Goal: Task Accomplishment & Management: Use online tool/utility

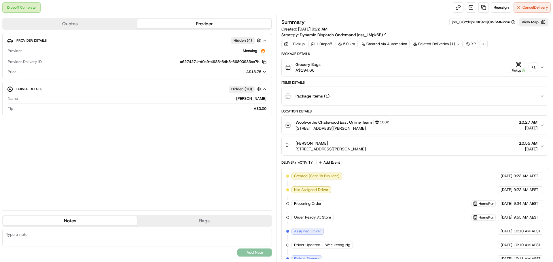
click at [534, 70] on div "+ 1" at bounding box center [533, 67] width 8 height 8
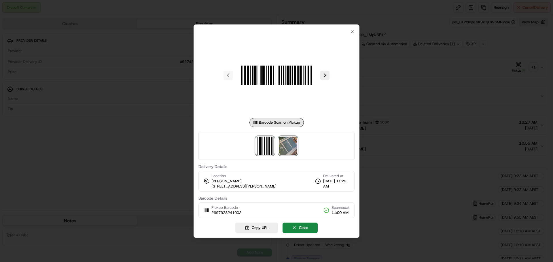
click at [288, 146] on img at bounding box center [288, 146] width 18 height 18
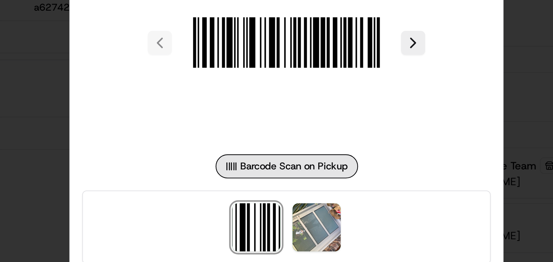
click at [366, 98] on div at bounding box center [276, 131] width 553 height 262
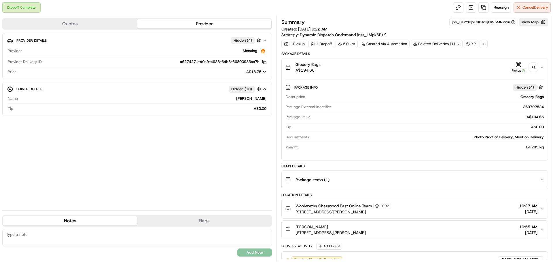
click at [534, 68] on div "+ 1" at bounding box center [533, 67] width 8 height 8
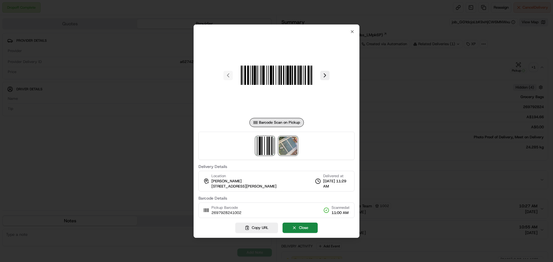
click at [293, 147] on img at bounding box center [288, 146] width 18 height 18
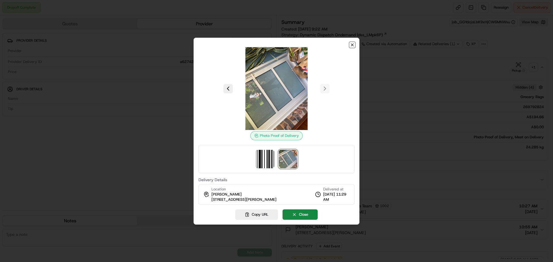
click at [352, 44] on icon "button" at bounding box center [352, 45] width 5 height 5
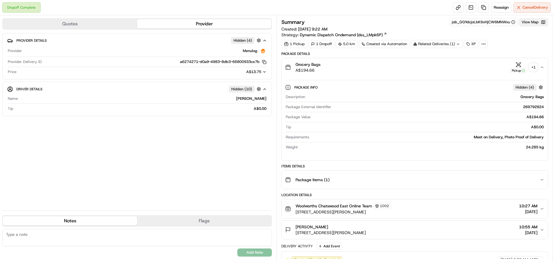
click at [533, 23] on button "View Map" at bounding box center [533, 22] width 29 height 8
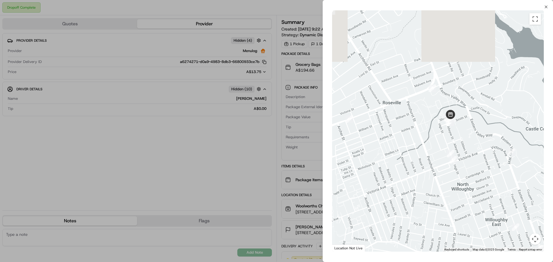
drag, startPoint x: 457, startPoint y: 74, endPoint x: 472, endPoint y: 130, distance: 57.8
click at [472, 130] on div at bounding box center [438, 131] width 212 height 242
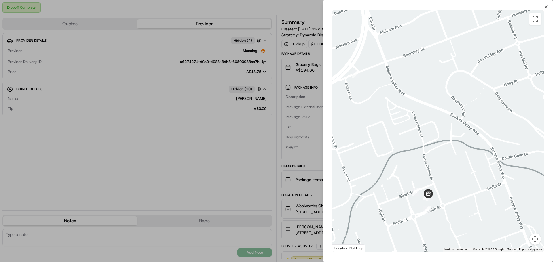
drag, startPoint x: 471, startPoint y: 201, endPoint x: 475, endPoint y: 170, distance: 30.5
click at [478, 166] on div at bounding box center [438, 131] width 212 height 242
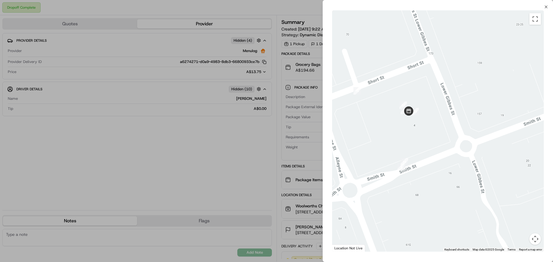
drag, startPoint x: 456, startPoint y: 85, endPoint x: 472, endPoint y: 144, distance: 60.6
click at [472, 144] on div at bounding box center [438, 131] width 212 height 242
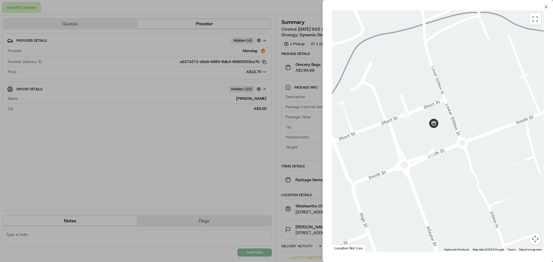
click at [243, 165] on div at bounding box center [276, 131] width 553 height 262
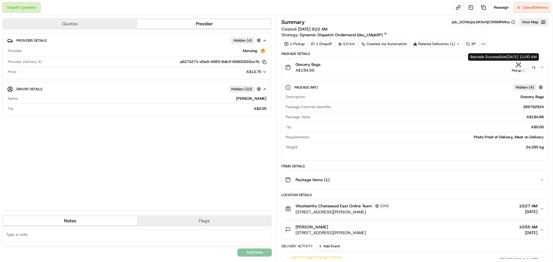
click at [527, 66] on div "Pickup" at bounding box center [518, 67] width 17 height 11
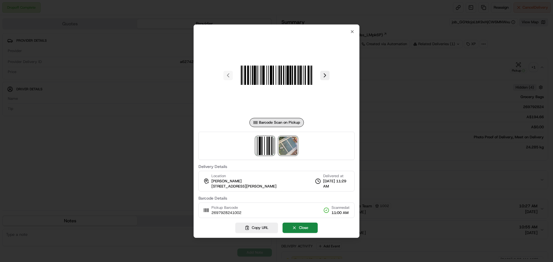
click at [283, 150] on img at bounding box center [288, 146] width 18 height 18
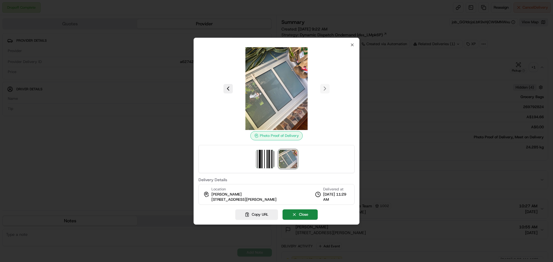
drag, startPoint x: 502, startPoint y: 127, endPoint x: 492, endPoint y: 123, distance: 10.7
click at [502, 127] on div at bounding box center [276, 131] width 553 height 262
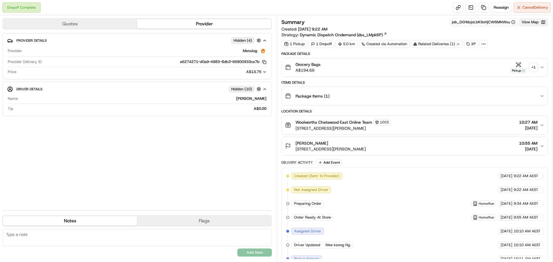
click at [530, 23] on button "View Map" at bounding box center [533, 22] width 29 height 8
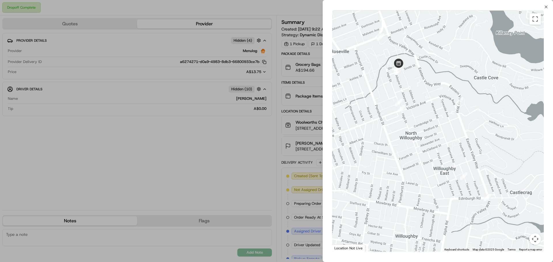
drag, startPoint x: 426, startPoint y: 101, endPoint x: 449, endPoint y: 150, distance: 54.6
click at [449, 150] on div at bounding box center [438, 131] width 212 height 242
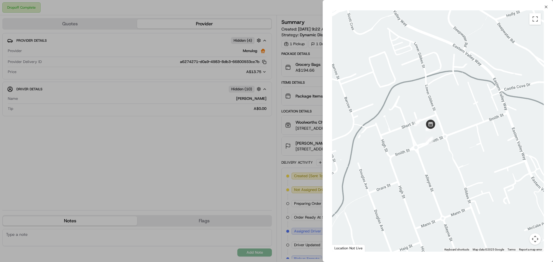
drag, startPoint x: 438, startPoint y: 140, endPoint x: 473, endPoint y: 170, distance: 46.5
click at [473, 170] on div at bounding box center [438, 131] width 212 height 242
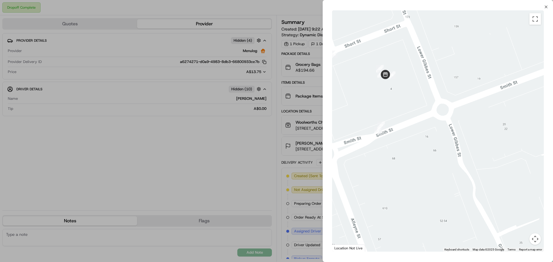
drag, startPoint x: 427, startPoint y: 121, endPoint x: 472, endPoint y: 161, distance: 59.3
click at [472, 161] on div at bounding box center [438, 131] width 212 height 242
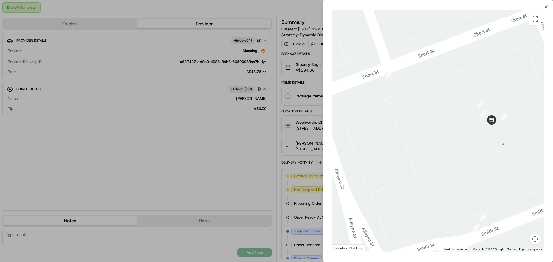
drag, startPoint x: 469, startPoint y: 145, endPoint x: 486, endPoint y: 147, distance: 17.0
click at [486, 147] on div at bounding box center [438, 131] width 212 height 242
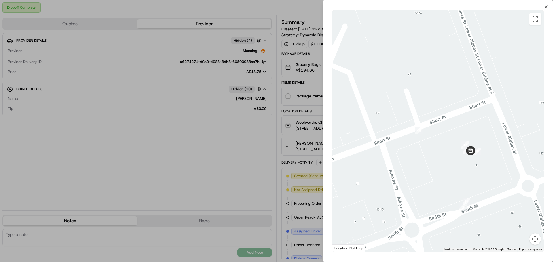
drag, startPoint x: 499, startPoint y: 148, endPoint x: 477, endPoint y: 163, distance: 27.2
click at [477, 163] on div at bounding box center [438, 131] width 212 height 242
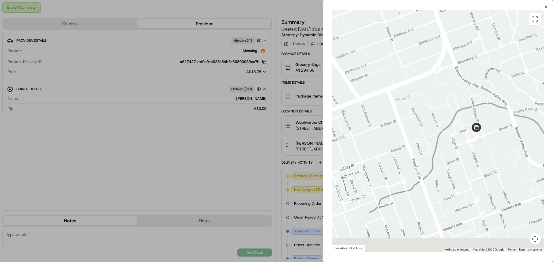
drag, startPoint x: 436, startPoint y: 223, endPoint x: 449, endPoint y: 150, distance: 74.0
click at [448, 150] on div at bounding box center [438, 131] width 212 height 242
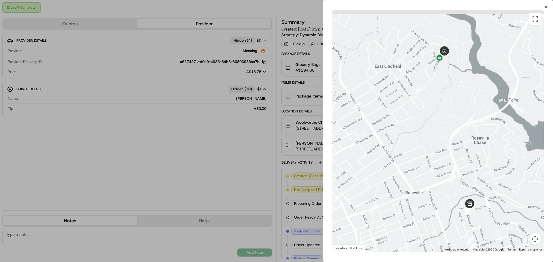
drag, startPoint x: 449, startPoint y: 70, endPoint x: 450, endPoint y: 167, distance: 97.0
click at [451, 173] on div at bounding box center [438, 131] width 212 height 242
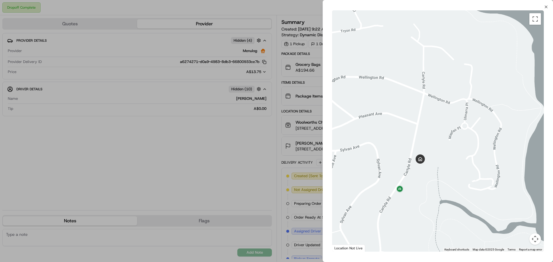
drag, startPoint x: 444, startPoint y: 214, endPoint x: 454, endPoint y: 196, distance: 20.4
click at [454, 196] on div at bounding box center [438, 131] width 212 height 242
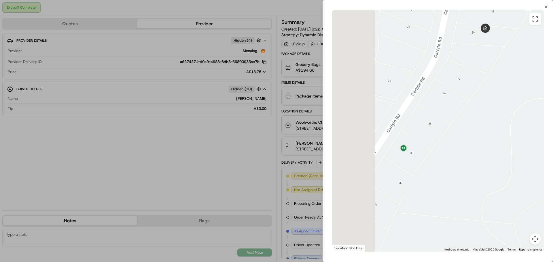
drag, startPoint x: 510, startPoint y: 166, endPoint x: 529, endPoint y: 173, distance: 19.9
click at [529, 173] on div at bounding box center [438, 131] width 212 height 242
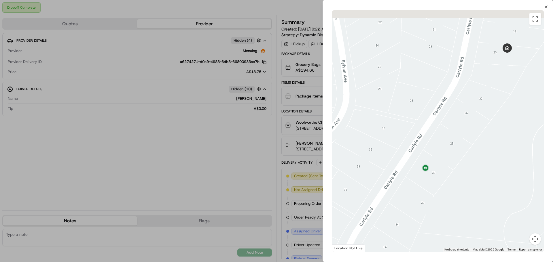
drag, startPoint x: 500, startPoint y: 132, endPoint x: 487, endPoint y: 157, distance: 28.3
click at [484, 174] on div at bounding box center [438, 131] width 212 height 242
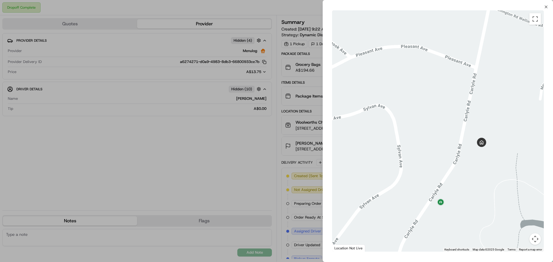
click at [256, 159] on div at bounding box center [276, 131] width 553 height 262
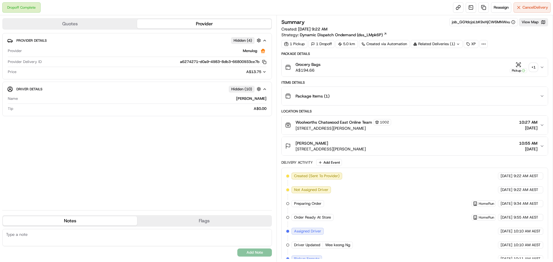
click at [266, 87] on icon "button" at bounding box center [264, 89] width 5 height 5
click at [266, 88] on icon "button" at bounding box center [264, 89] width 5 height 5
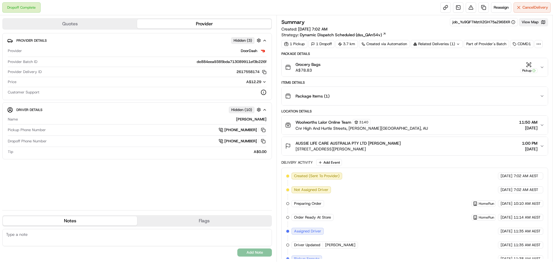
click at [530, 22] on button "View Map" at bounding box center [533, 22] width 29 height 8
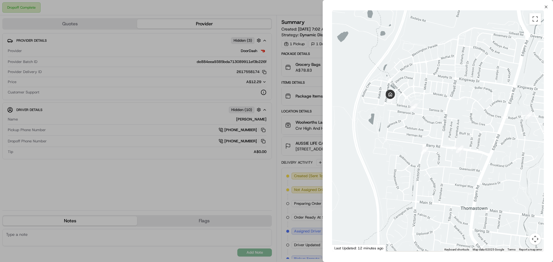
drag, startPoint x: 410, startPoint y: 124, endPoint x: 477, endPoint y: 124, distance: 66.8
click at [477, 124] on div at bounding box center [438, 131] width 212 height 242
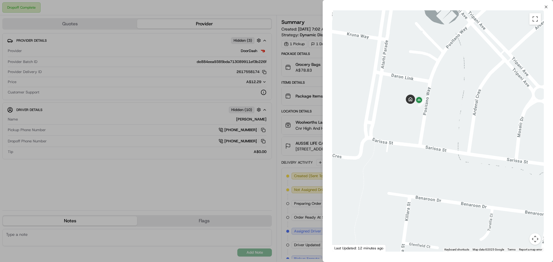
drag, startPoint x: 421, startPoint y: 83, endPoint x: 433, endPoint y: 113, distance: 33.1
click at [433, 113] on div at bounding box center [438, 131] width 212 height 242
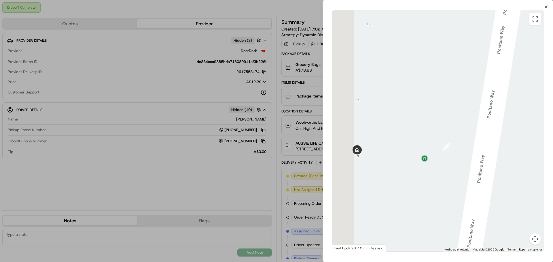
drag, startPoint x: 445, startPoint y: 176, endPoint x: 448, endPoint y: 176, distance: 3.2
click at [448, 176] on div at bounding box center [438, 131] width 212 height 242
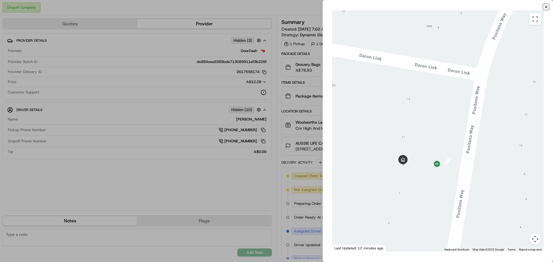
click at [548, 8] on icon "button" at bounding box center [545, 7] width 5 height 5
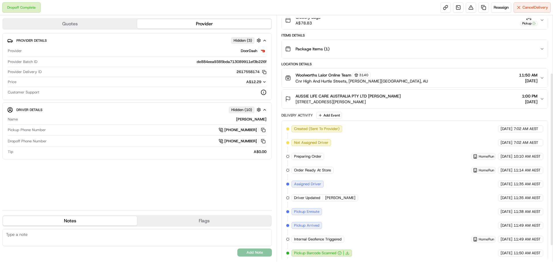
scroll to position [105, 0]
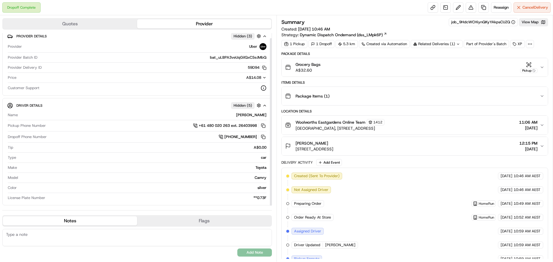
scroll to position [5, 0]
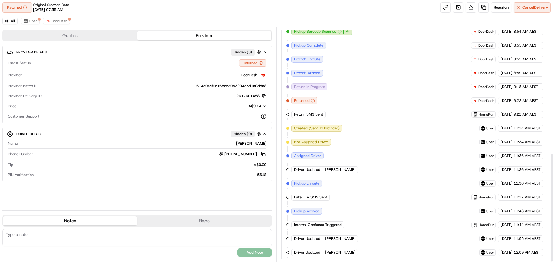
scroll to position [269, 0]
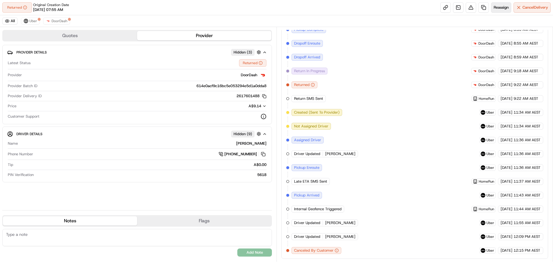
click at [499, 7] on span "Reassign" at bounding box center [500, 7] width 15 height 5
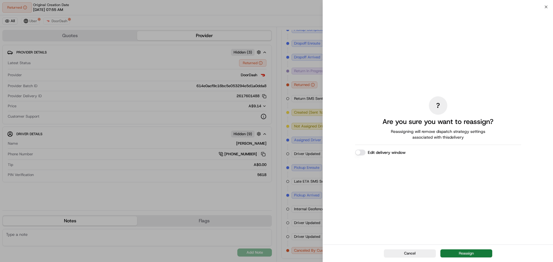
click at [476, 253] on button "Reassign" at bounding box center [466, 254] width 52 height 8
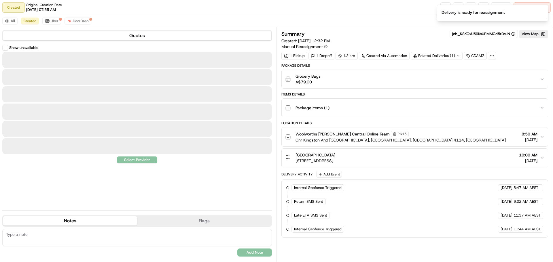
scroll to position [0, 0]
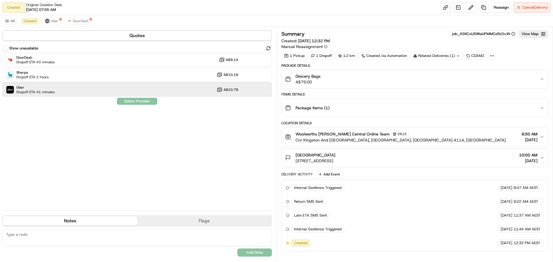
click at [60, 84] on div "Uber Dropoff ETA 41 minutes A$10.78" at bounding box center [136, 90] width 269 height 14
click at [142, 99] on button "Assign Provider" at bounding box center [137, 101] width 41 height 7
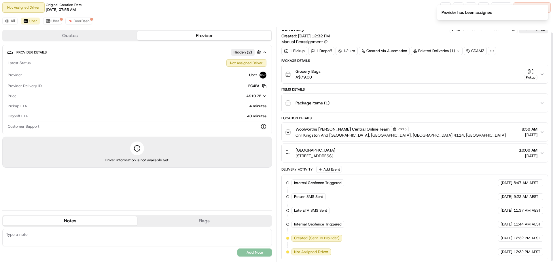
scroll to position [6, 0]
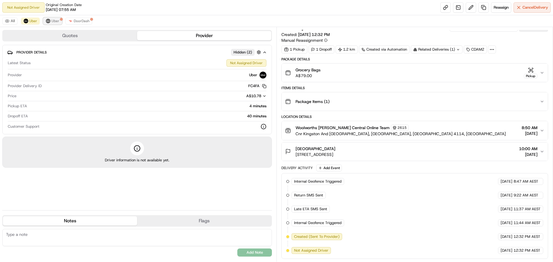
click at [54, 22] on span "Uber" at bounding box center [56, 21] width 8 height 5
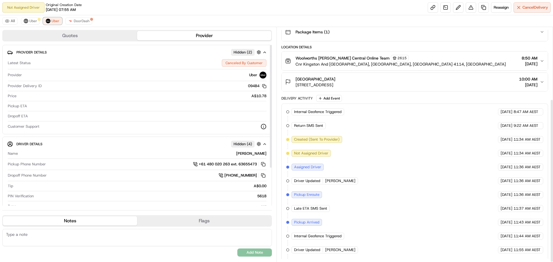
scroll to position [103, 0]
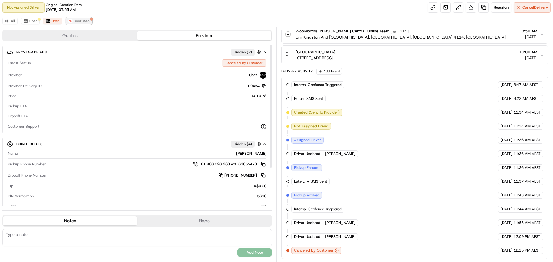
click at [79, 19] on span "DoorDash" at bounding box center [82, 21] width 16 height 5
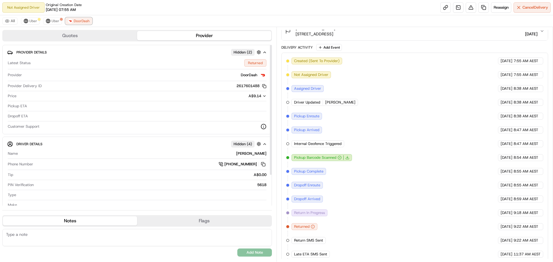
scroll to position [145, 0]
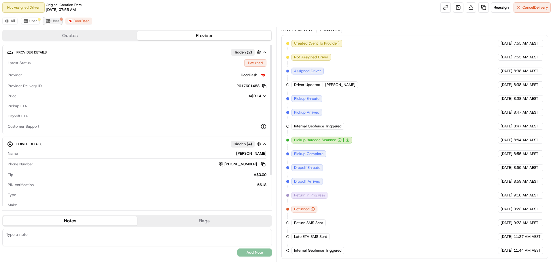
click at [55, 18] on button "Uber" at bounding box center [52, 21] width 19 height 7
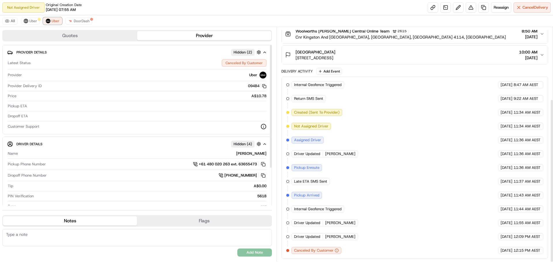
scroll to position [103, 0]
click at [337, 252] on icon "button" at bounding box center [336, 251] width 4 height 4
click at [31, 22] on span "Uber" at bounding box center [33, 21] width 8 height 5
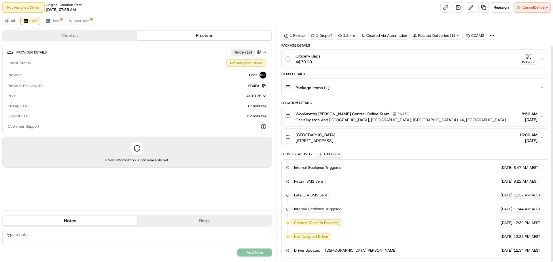
scroll to position [48, 0]
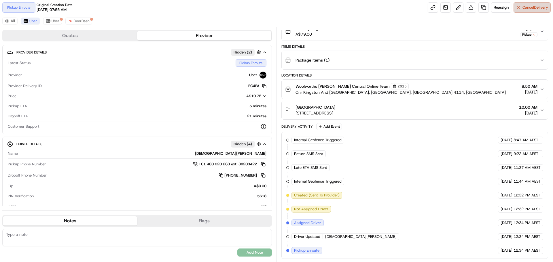
click at [522, 9] on span "Cancel Delivery" at bounding box center [535, 7] width 26 height 5
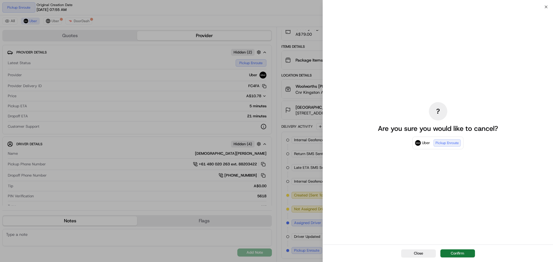
click at [457, 255] on button "Confirm" at bounding box center [457, 254] width 35 height 8
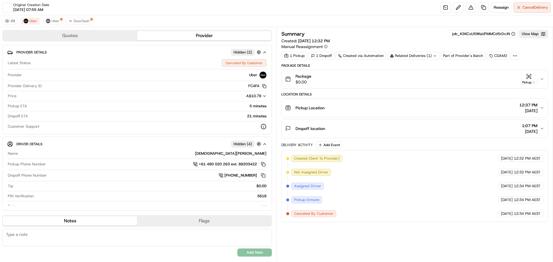
scroll to position [0, 0]
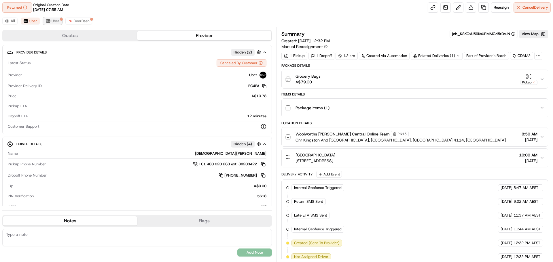
click at [52, 22] on span "Uber" at bounding box center [56, 21] width 8 height 5
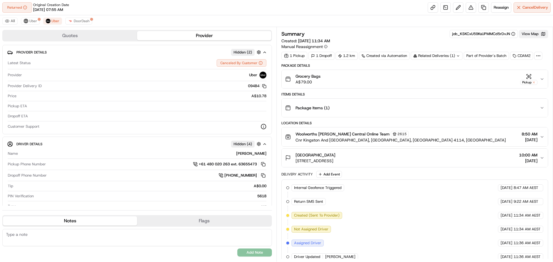
click at [529, 34] on button "View Map" at bounding box center [533, 34] width 29 height 8
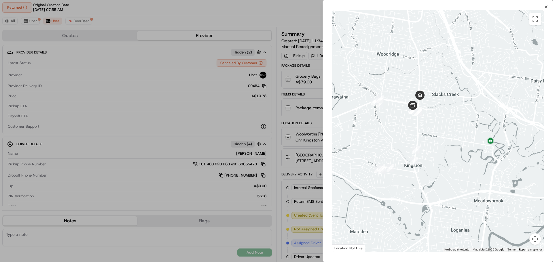
drag, startPoint x: 432, startPoint y: 116, endPoint x: 444, endPoint y: 138, distance: 25.5
click at [444, 138] on div at bounding box center [438, 131] width 212 height 242
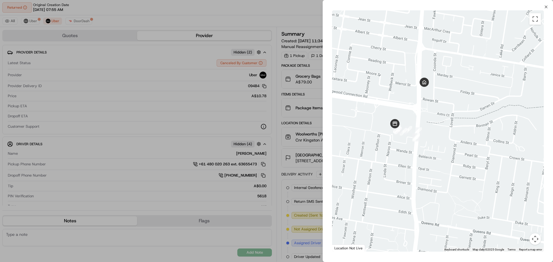
drag, startPoint x: 417, startPoint y: 135, endPoint x: 453, endPoint y: 147, distance: 37.8
click at [453, 147] on div at bounding box center [438, 131] width 212 height 242
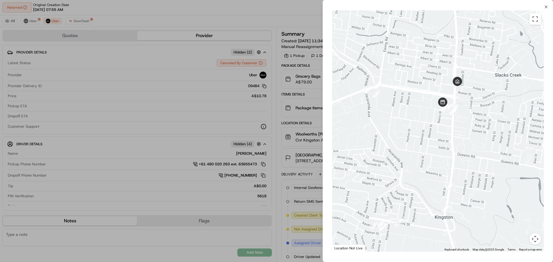
drag, startPoint x: 454, startPoint y: 181, endPoint x: 466, endPoint y: 151, distance: 32.0
click at [466, 151] on div at bounding box center [438, 131] width 212 height 242
click at [156, 16] on div at bounding box center [276, 131] width 553 height 262
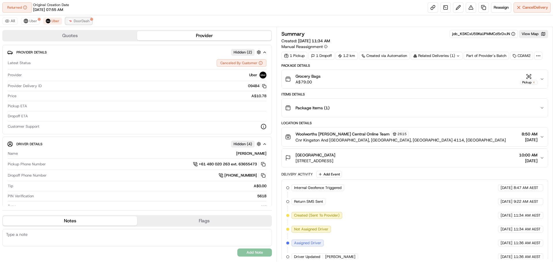
click at [80, 20] on span "DoorDash" at bounding box center [82, 21] width 16 height 5
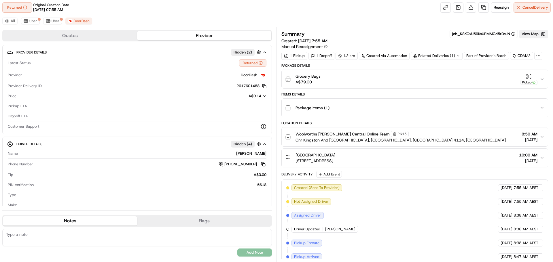
click at [534, 35] on button "View Map" at bounding box center [533, 34] width 29 height 8
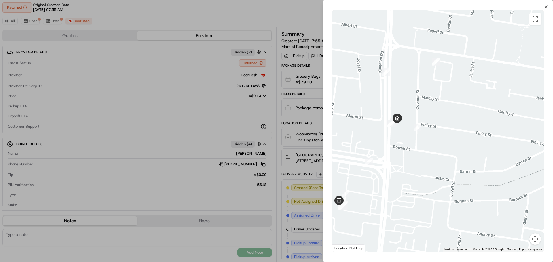
drag, startPoint x: 391, startPoint y: 114, endPoint x: 403, endPoint y: 147, distance: 35.4
click at [403, 147] on div at bounding box center [438, 131] width 212 height 242
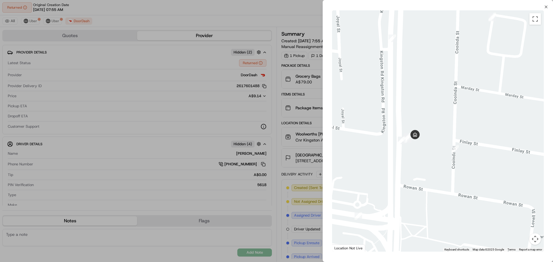
drag, startPoint x: 410, startPoint y: 198, endPoint x: 422, endPoint y: 174, distance: 27.0
click at [422, 174] on div at bounding box center [438, 131] width 212 height 242
